Goal: Task Accomplishment & Management: Complete application form

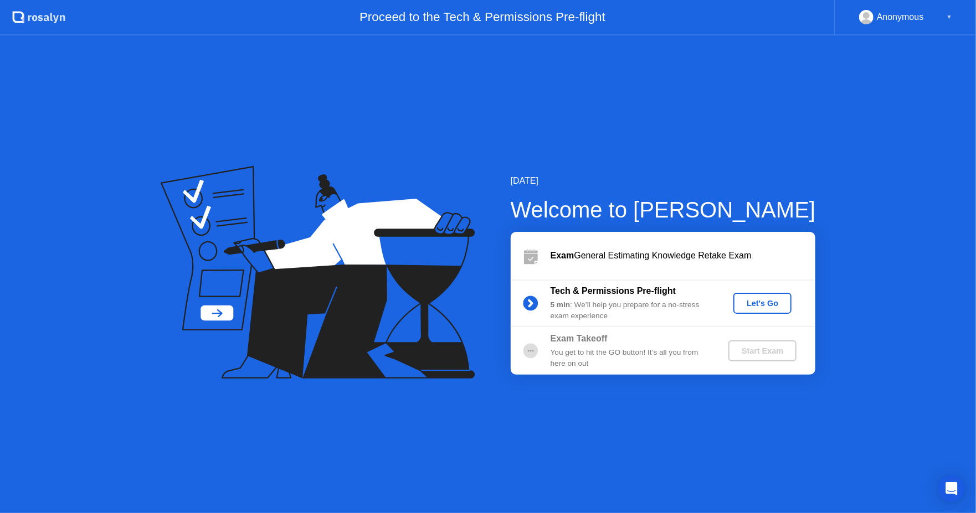
click at [740, 310] on button "Let's Go" at bounding box center [762, 303] width 58 height 21
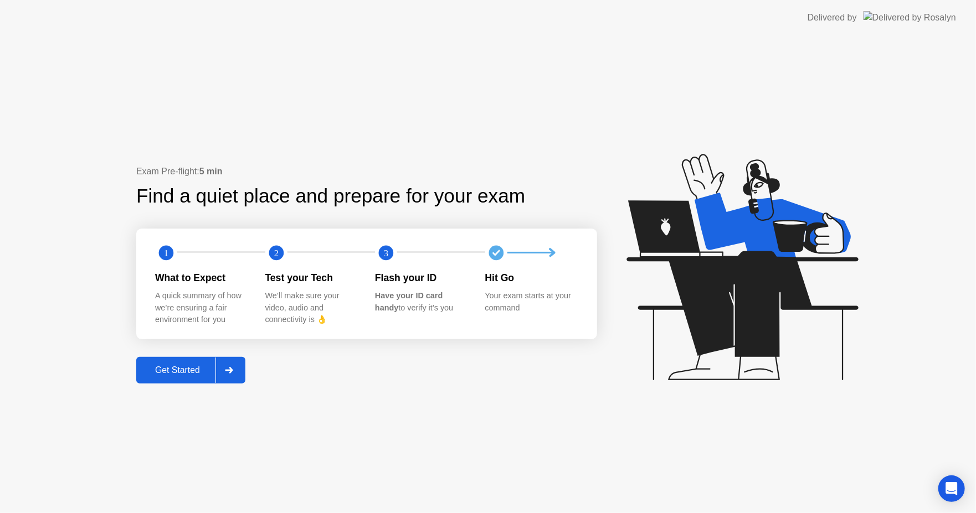
click at [227, 370] on icon at bounding box center [229, 370] width 8 height 7
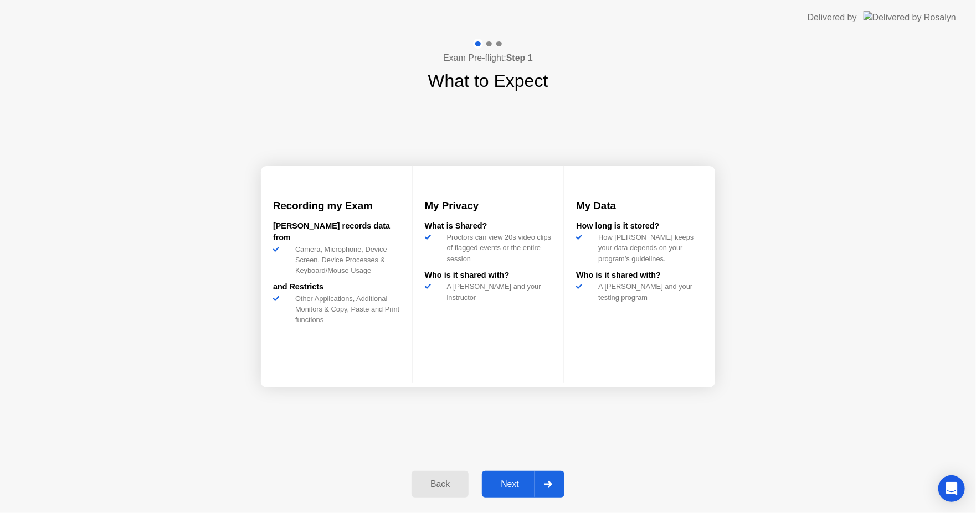
click at [547, 483] on icon at bounding box center [548, 484] width 8 height 7
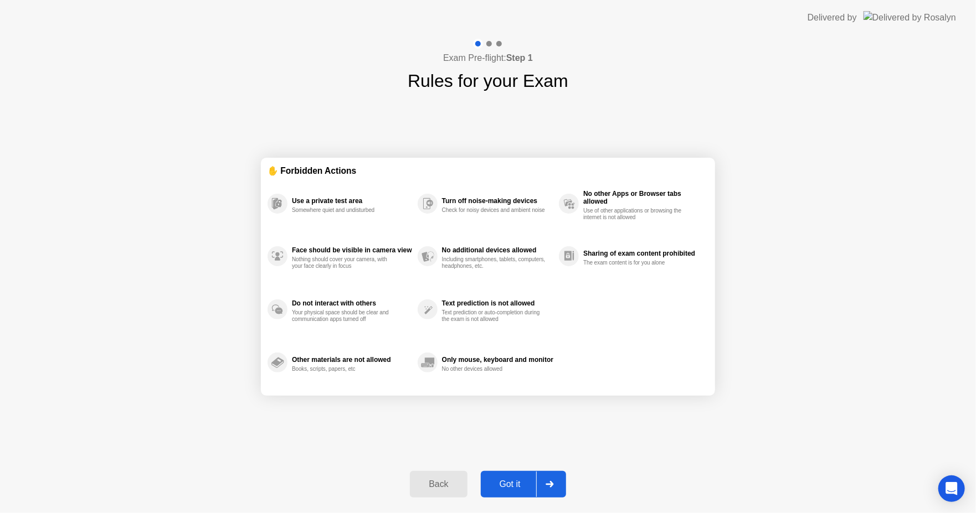
click at [551, 477] on div at bounding box center [549, 484] width 27 height 25
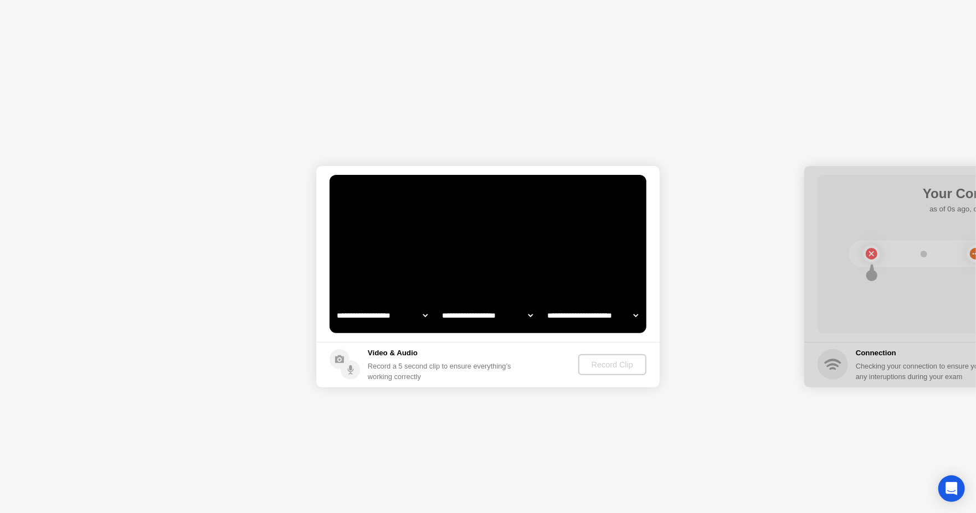
select select "**********"
select select "*******"
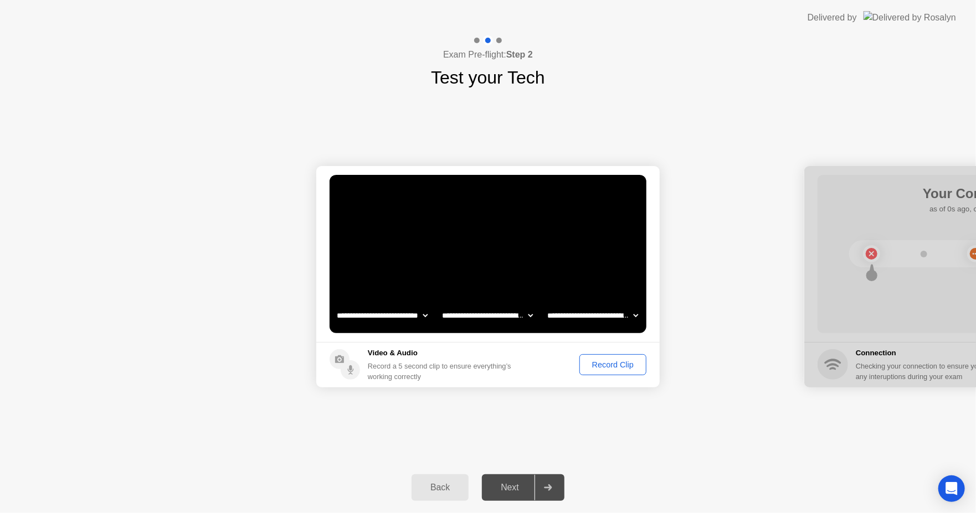
click at [607, 367] on div "Record Clip" at bounding box center [612, 364] width 59 height 9
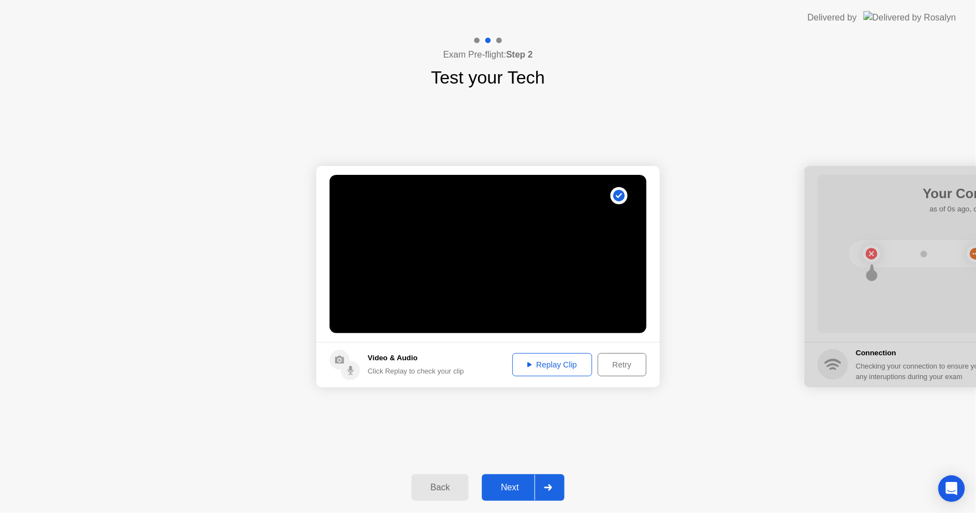
click at [553, 366] on div "Replay Clip" at bounding box center [552, 364] width 72 height 9
click at [555, 479] on div at bounding box center [547, 487] width 27 height 25
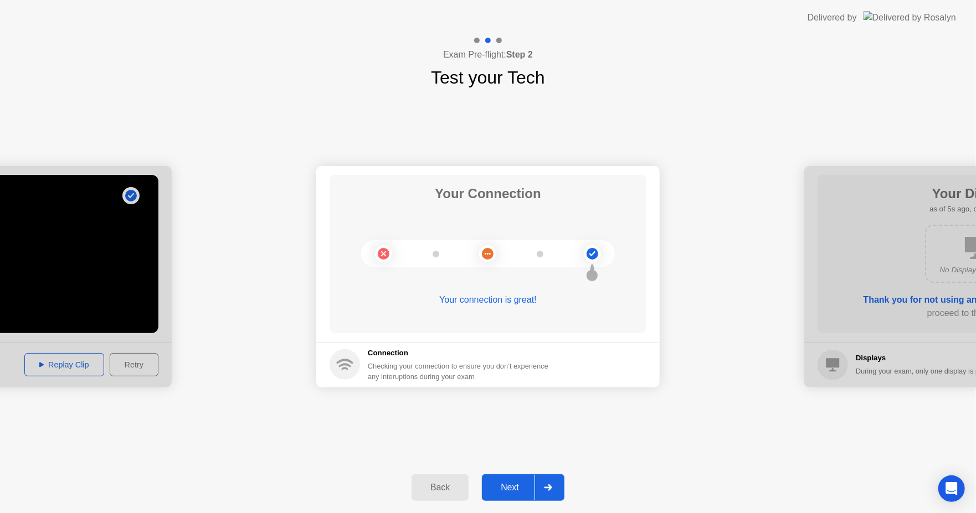
click at [556, 480] on div at bounding box center [547, 487] width 27 height 25
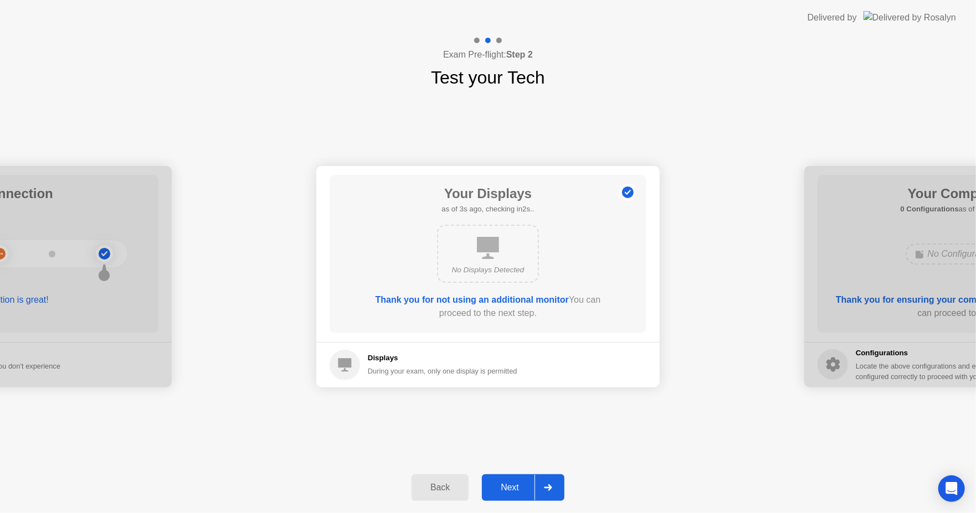
click at [554, 489] on div at bounding box center [547, 487] width 27 height 25
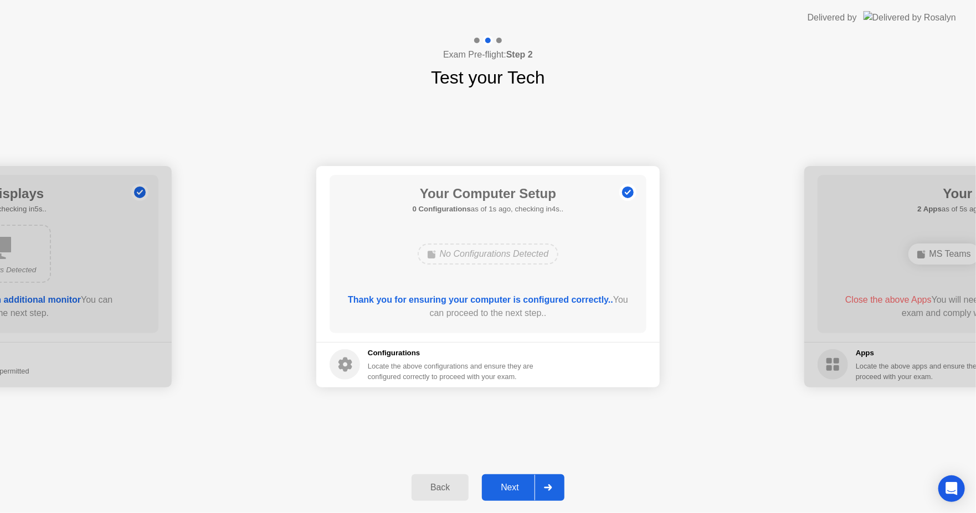
click at [554, 491] on div at bounding box center [547, 487] width 27 height 25
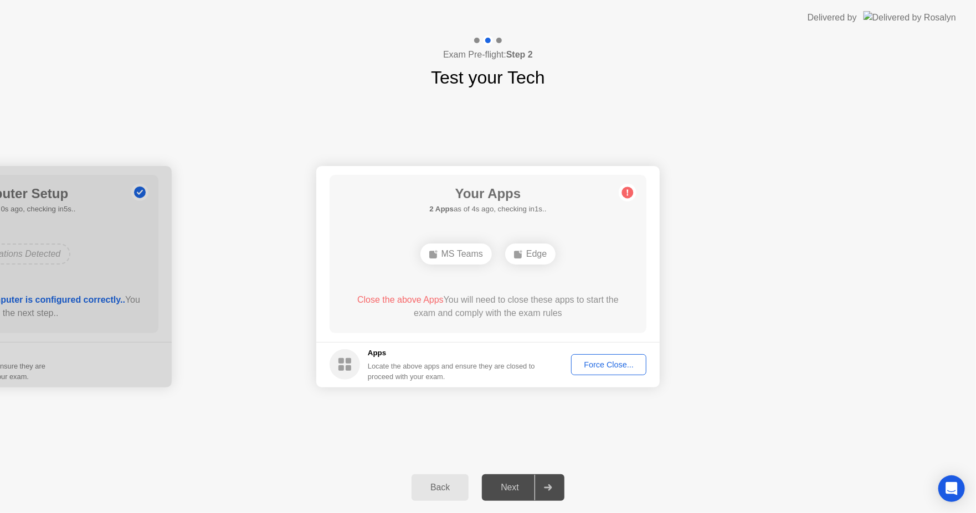
click at [599, 360] on div "Force Close..." at bounding box center [609, 364] width 68 height 9
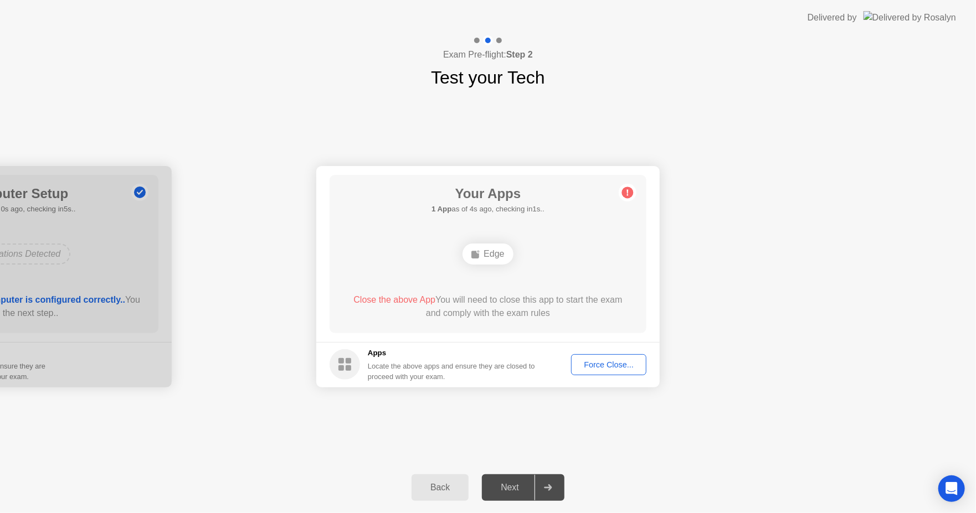
click at [602, 362] on div "Force Close..." at bounding box center [609, 364] width 68 height 9
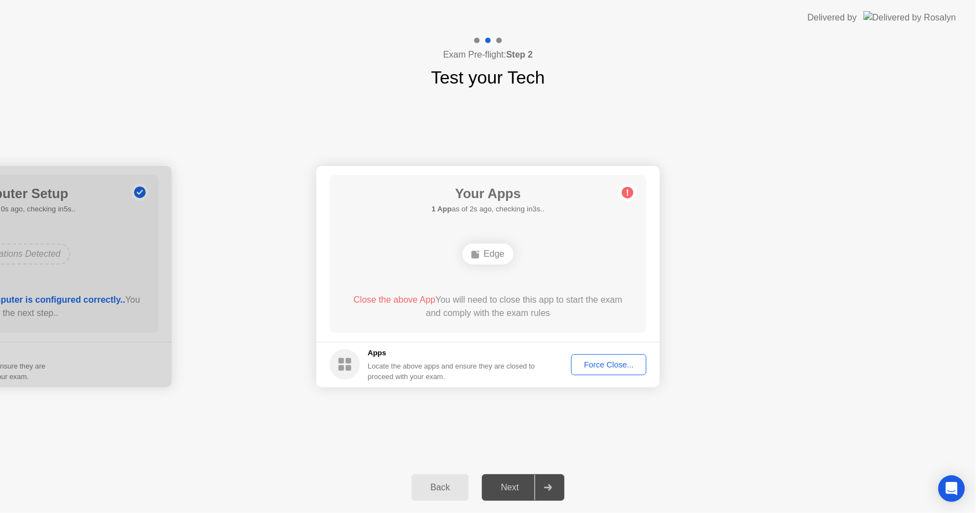
click at [492, 253] on div "Edge" at bounding box center [487, 254] width 50 height 21
click at [604, 358] on button "Force Close..." at bounding box center [608, 364] width 75 height 21
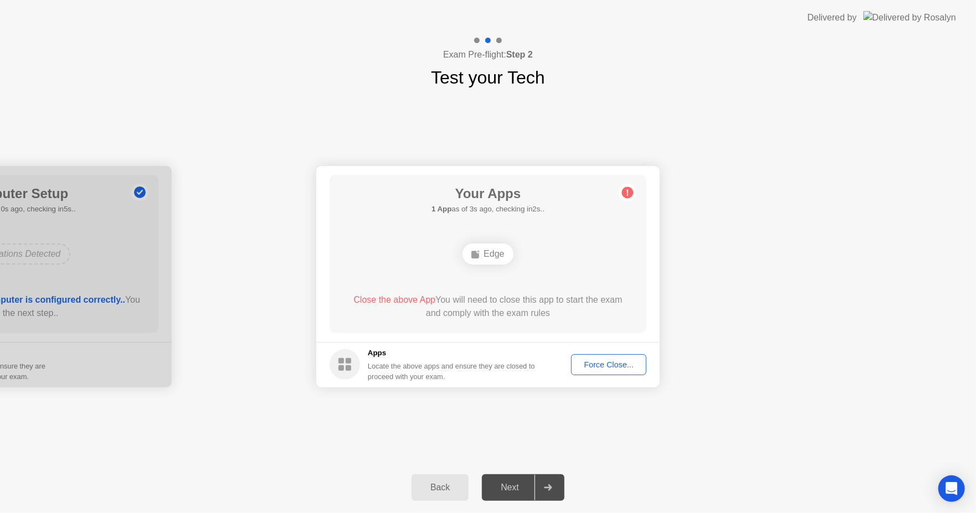
click at [412, 300] on span "Close the above App" at bounding box center [394, 299] width 82 height 9
click at [643, 411] on div "**********" at bounding box center [488, 277] width 976 height 372
click at [602, 361] on div "Force Close..." at bounding box center [609, 364] width 68 height 9
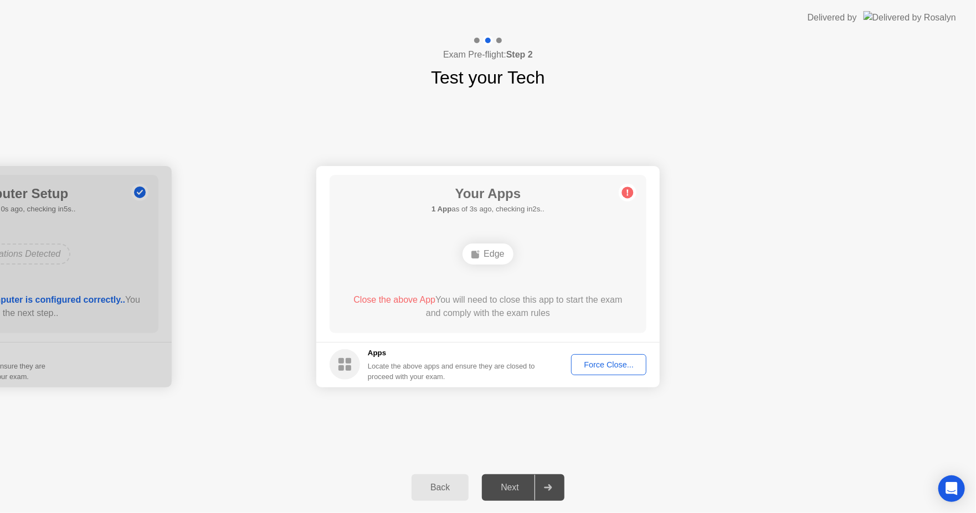
click at [609, 369] on div "Force Close..." at bounding box center [609, 364] width 68 height 9
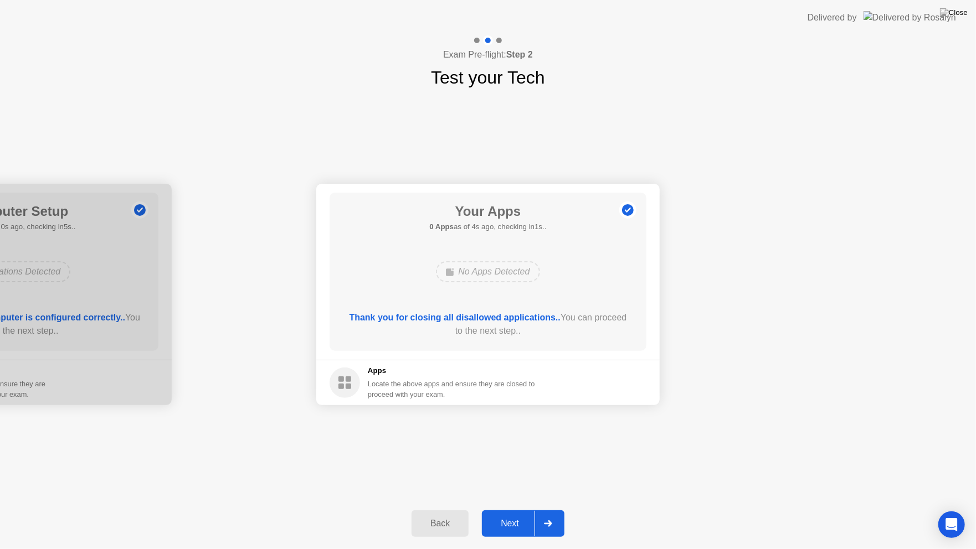
click at [560, 513] on div at bounding box center [547, 523] width 27 height 25
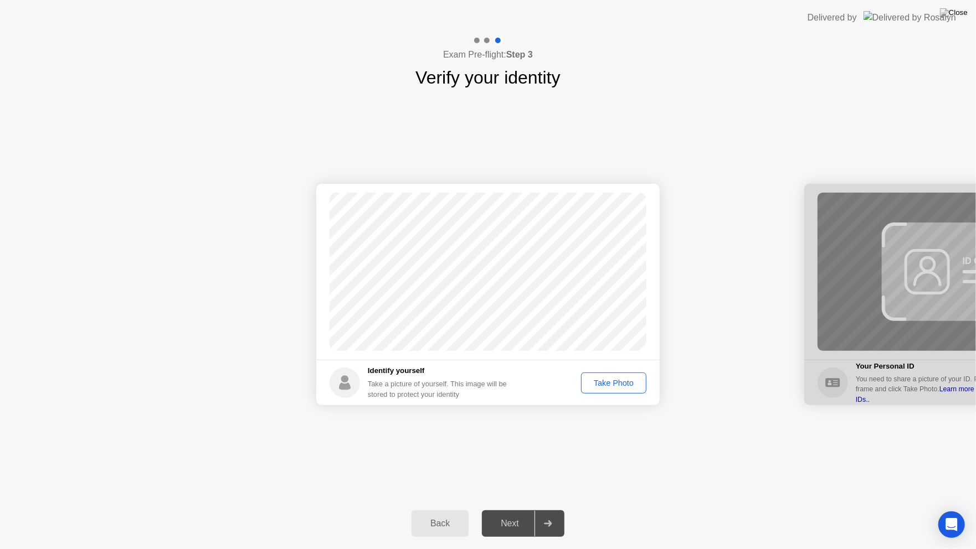
click at [621, 387] on div "Take Photo" at bounding box center [614, 383] width 58 height 9
click at [542, 513] on div at bounding box center [547, 523] width 27 height 25
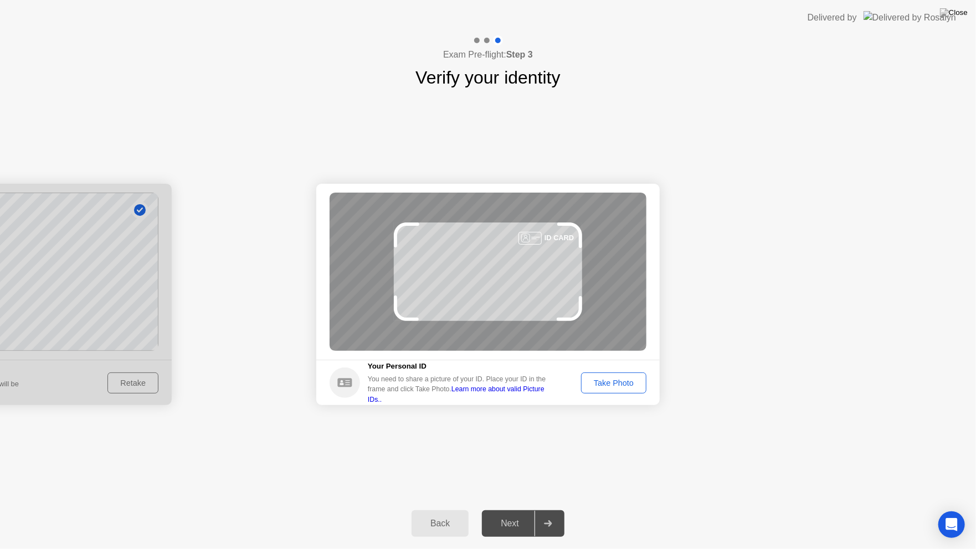
click at [620, 384] on div "Take Photo" at bounding box center [614, 383] width 58 height 9
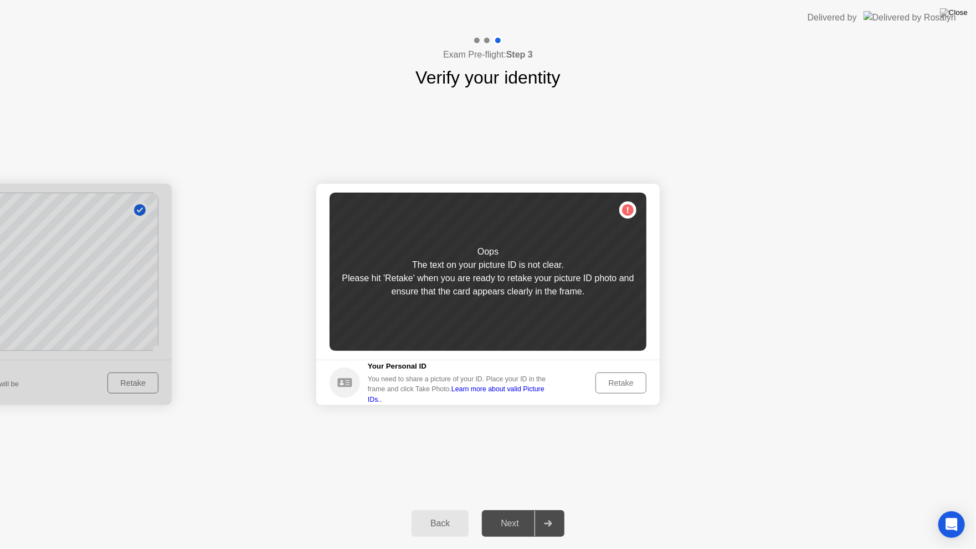
click at [625, 385] on div "Retake" at bounding box center [620, 383] width 43 height 9
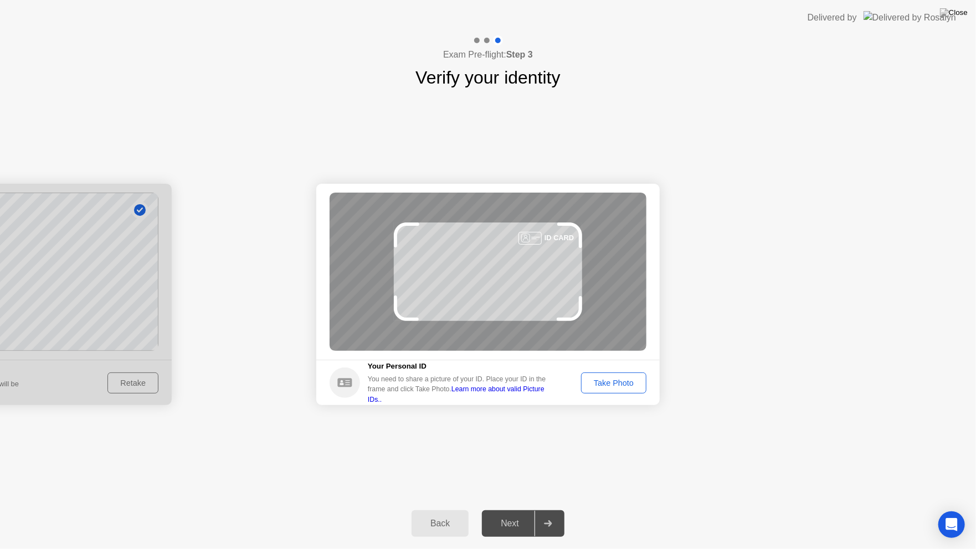
click at [625, 382] on div "Take Photo" at bounding box center [614, 383] width 58 height 9
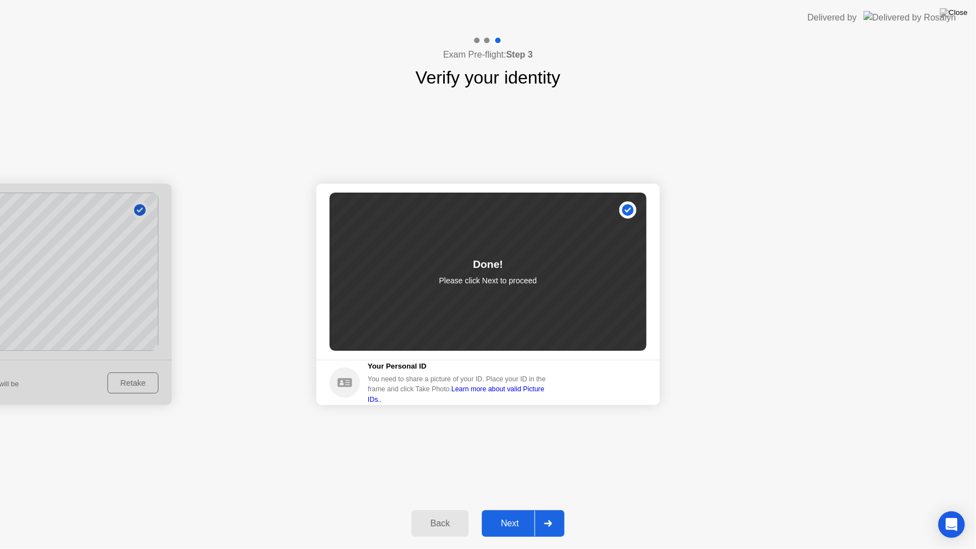
click at [543, 513] on div at bounding box center [547, 523] width 27 height 25
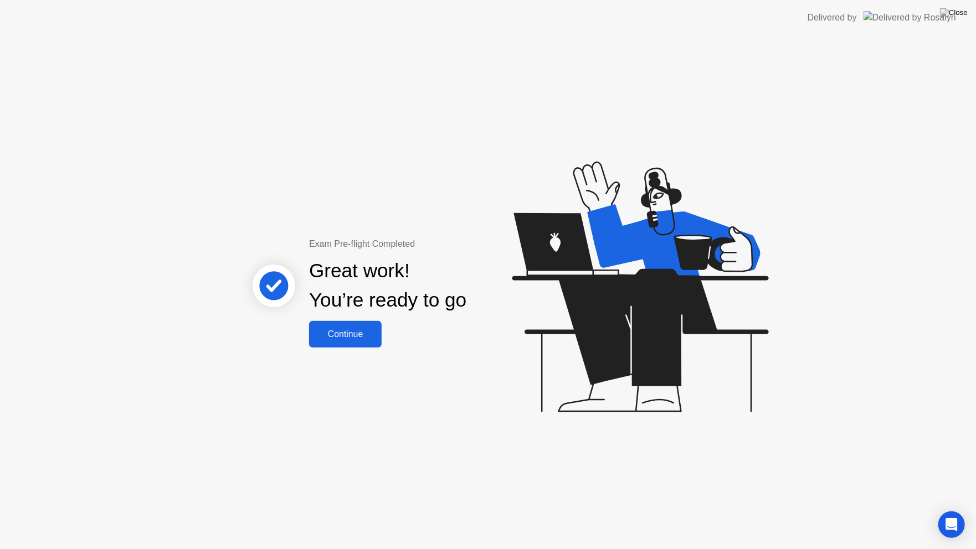
click at [368, 324] on button "Continue" at bounding box center [345, 334] width 73 height 27
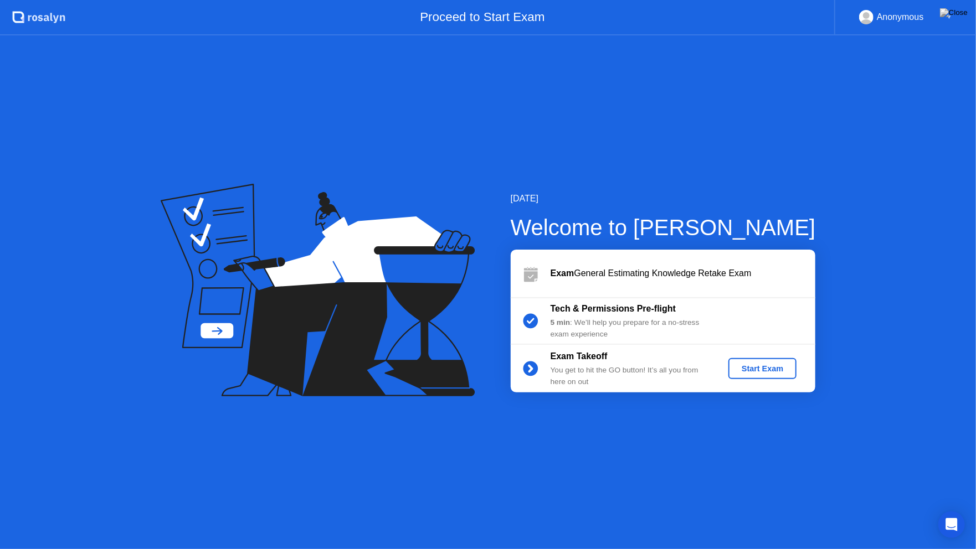
click at [766, 455] on div "[DATE] Welcome to [PERSON_NAME] Exam General Estimating Knowledge Retake Exam T…" at bounding box center [488, 292] width 976 height 514
click at [787, 369] on div "Start Exam" at bounding box center [762, 368] width 59 height 9
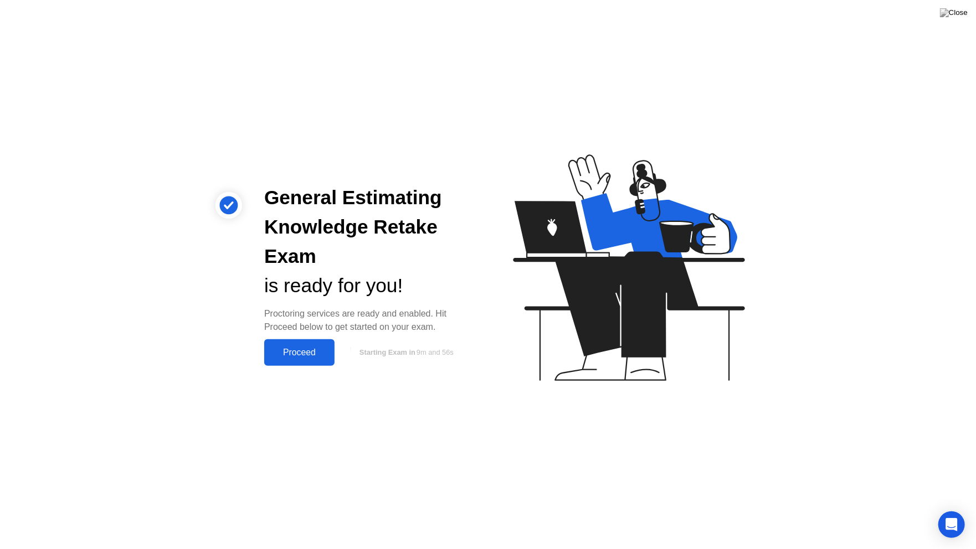
click at [315, 344] on button "Proceed" at bounding box center [299, 352] width 70 height 27
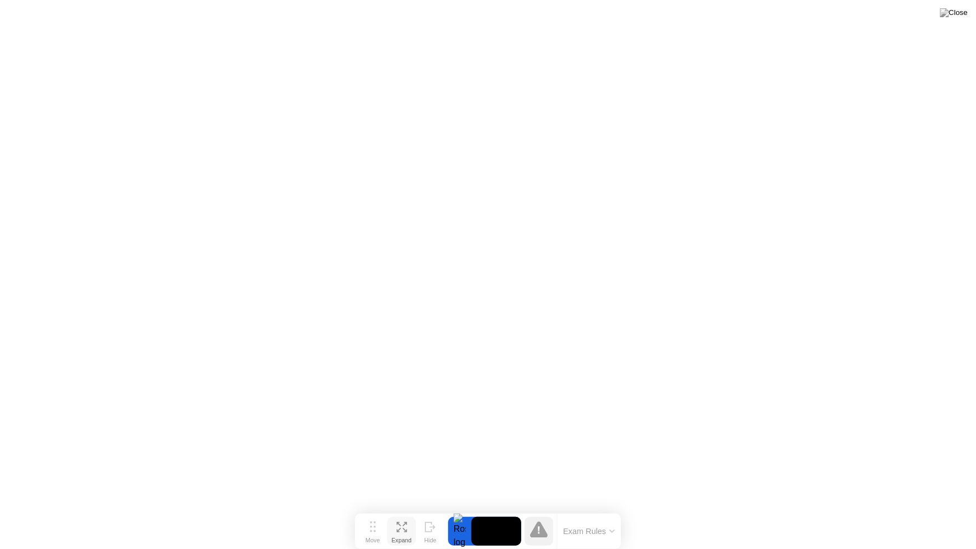
click at [409, 513] on button "Expand" at bounding box center [401, 531] width 29 height 29
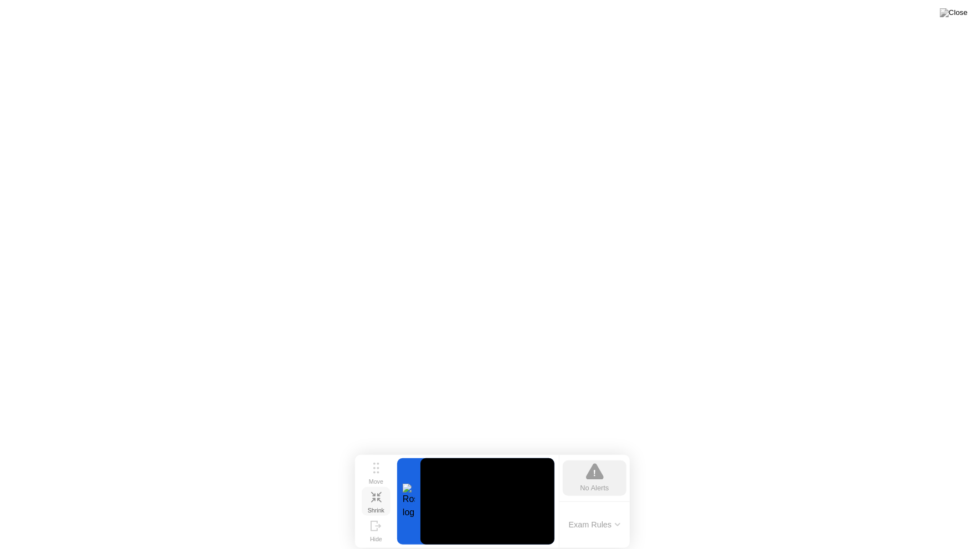
click at [375, 501] on icon at bounding box center [376, 497] width 11 height 11
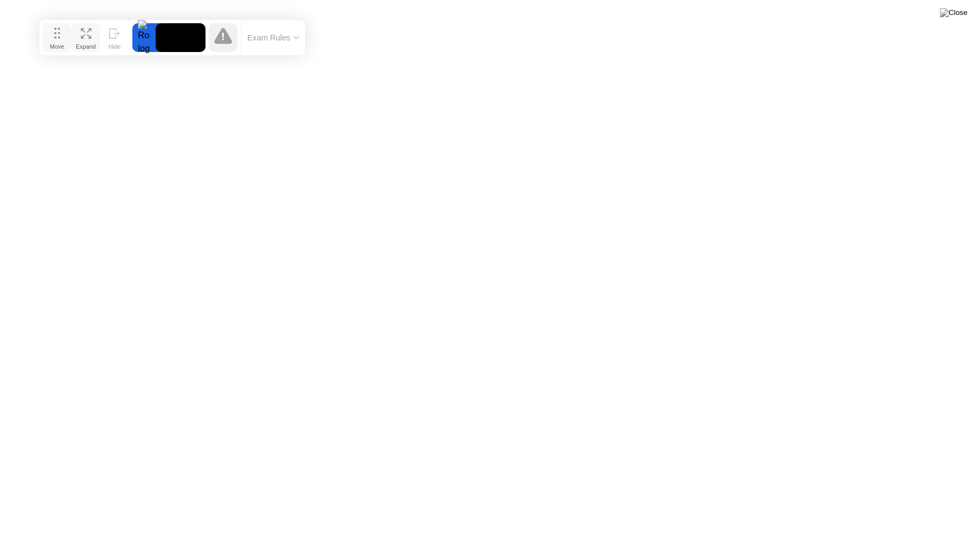
drag, startPoint x: 372, startPoint y: 534, endPoint x: 56, endPoint y: 40, distance: 586.1
click at [56, 43] on div "Move" at bounding box center [57, 46] width 14 height 7
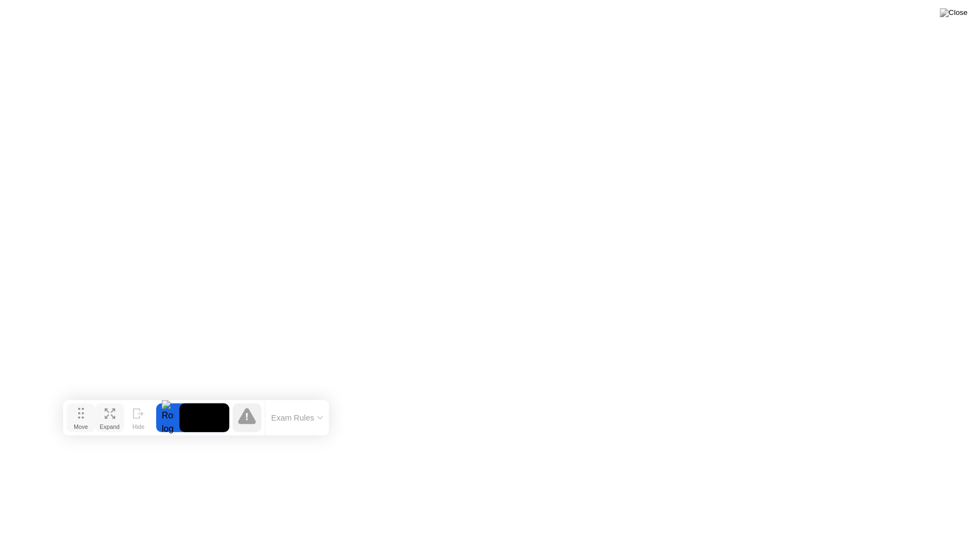
drag, startPoint x: 57, startPoint y: 39, endPoint x: 80, endPoint y: 419, distance: 380.5
click at [80, 424] on div "Move" at bounding box center [81, 427] width 14 height 7
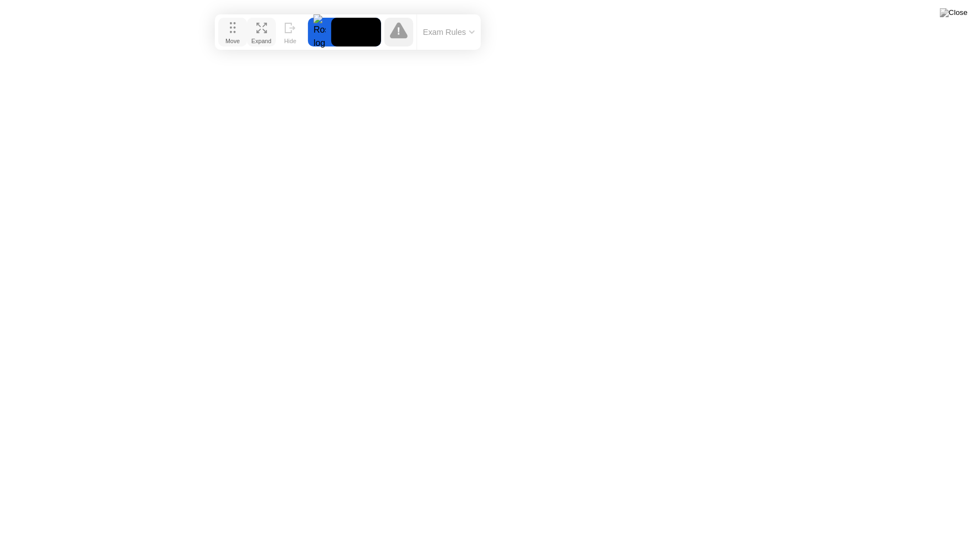
drag, startPoint x: 84, startPoint y: 415, endPoint x: 237, endPoint y: 30, distance: 414.6
click at [237, 30] on button "Move" at bounding box center [232, 32] width 29 height 29
